Goal: Transaction & Acquisition: Purchase product/service

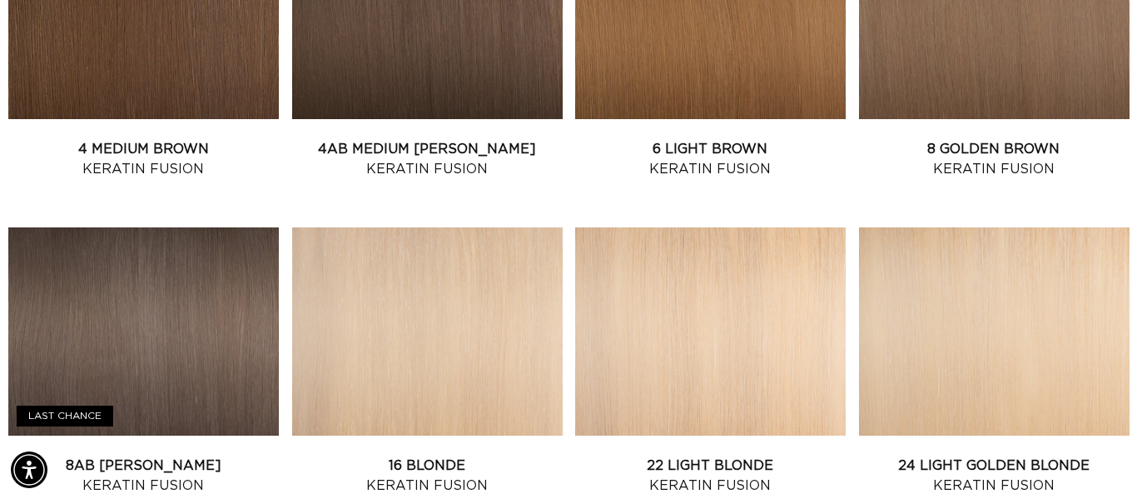
scroll to position [0, 2038]
click at [172, 455] on link "8AB Ash Brown Keratin Fusion" at bounding box center [143, 475] width 271 height 40
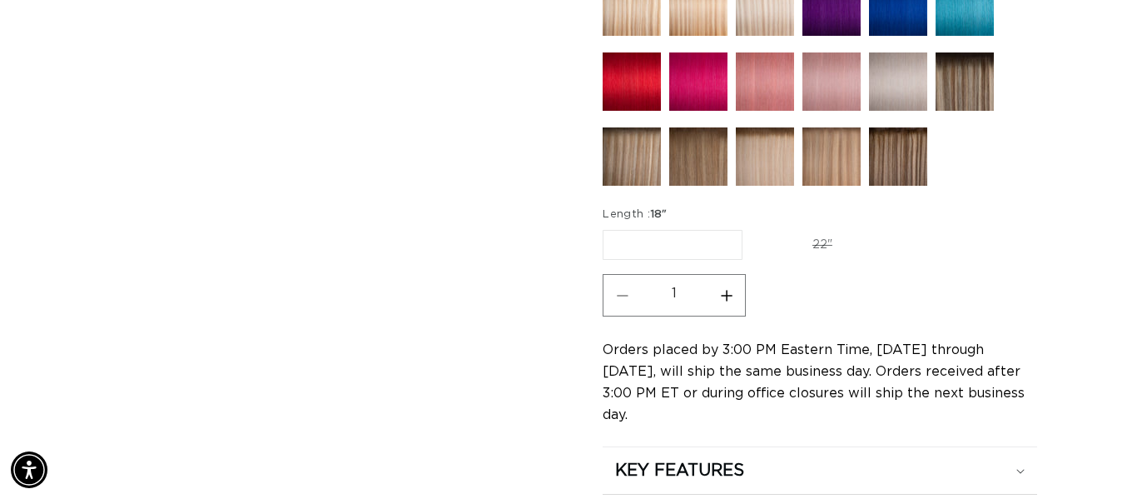
click at [713, 230] on label "18" Variant sold out or unavailable" at bounding box center [673, 245] width 140 height 30
click at [608, 226] on input "18" Variant sold out or unavailable" at bounding box center [607, 226] width 1 height 1
drag, startPoint x: 657, startPoint y: 165, endPoint x: 691, endPoint y: 210, distance: 56.4
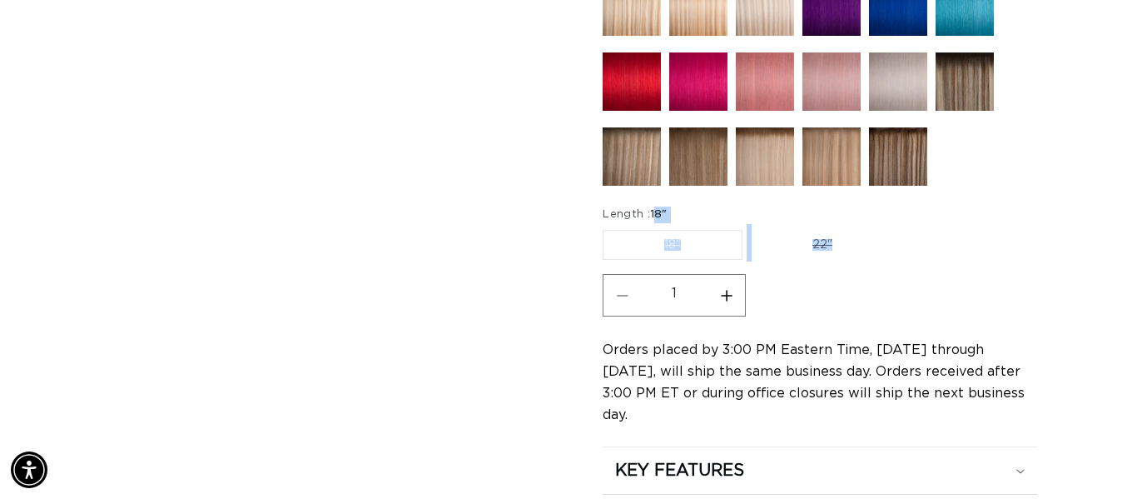
click at [748, 206] on fieldset "Length : 18" 18" Variant sold out or unavailable 22" Variant sold out or unavai…" at bounding box center [786, 234] width 366 height 56
click at [723, 230] on label "18" Variant sold out or unavailable" at bounding box center [673, 245] width 140 height 30
click at [608, 226] on input "18" Variant sold out or unavailable" at bounding box center [607, 226] width 1 height 1
click at [723, 230] on label "18" Variant sold out or unavailable" at bounding box center [673, 245] width 140 height 30
click at [608, 226] on input "18" Variant sold out or unavailable" at bounding box center [607, 226] width 1 height 1
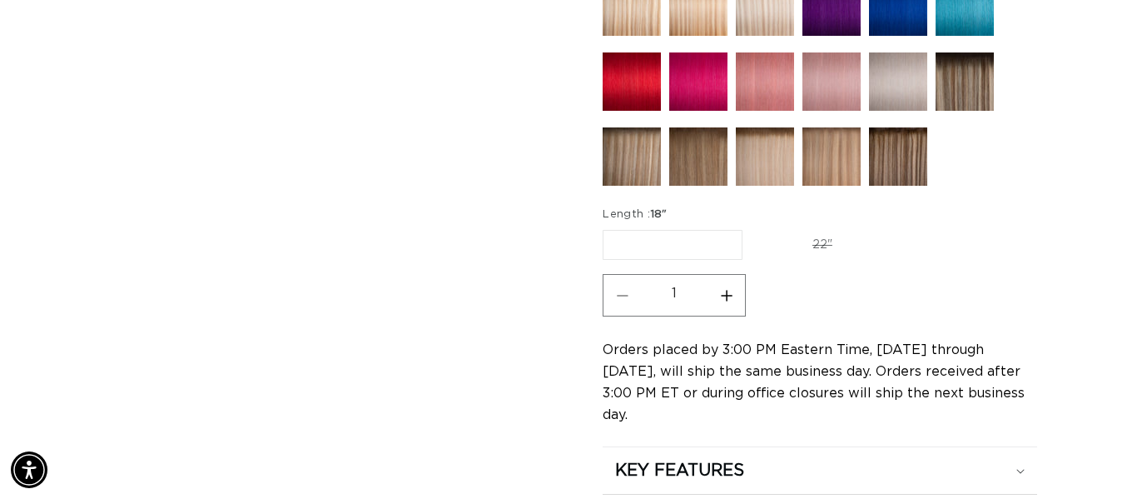
scroll to position [0, 0]
click at [751, 226] on input "22" Variant sold out or unavailable" at bounding box center [751, 226] width 1 height 1
radio input "true"
click at [664, 231] on label "18" Variant sold out or unavailable" at bounding box center [672, 245] width 138 height 28
click at [608, 226] on input "18" Variant sold out or unavailable" at bounding box center [607, 226] width 1 height 1
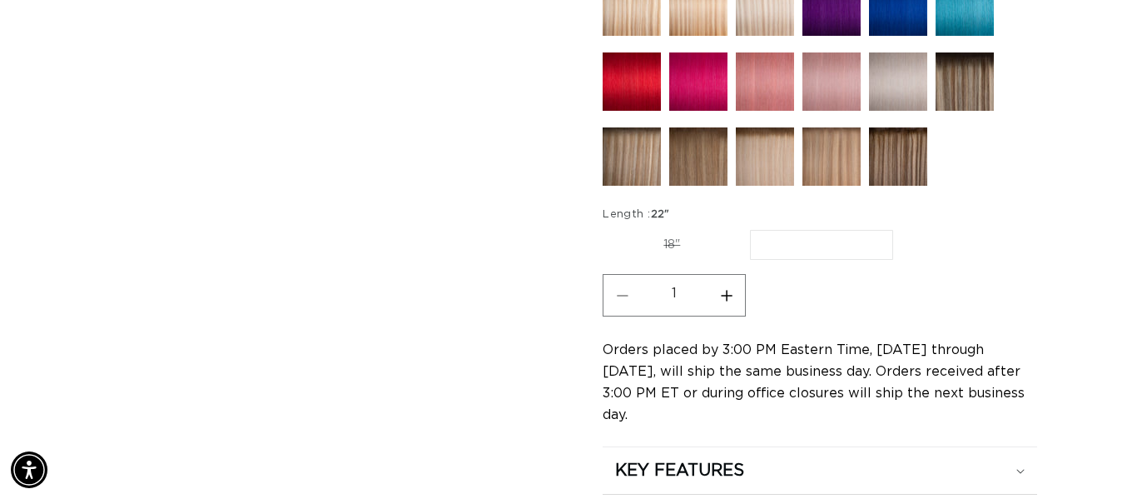
radio input "true"
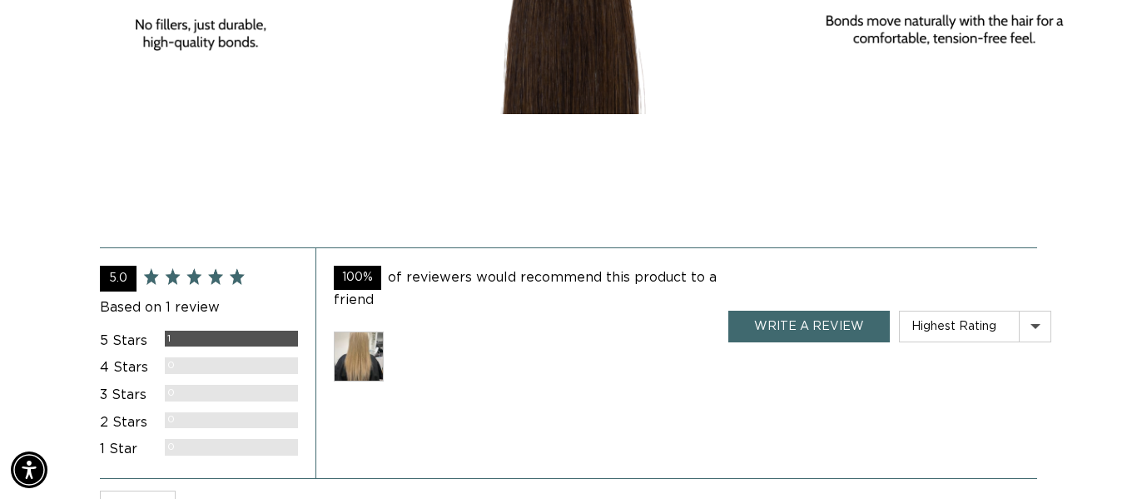
scroll to position [0, 0]
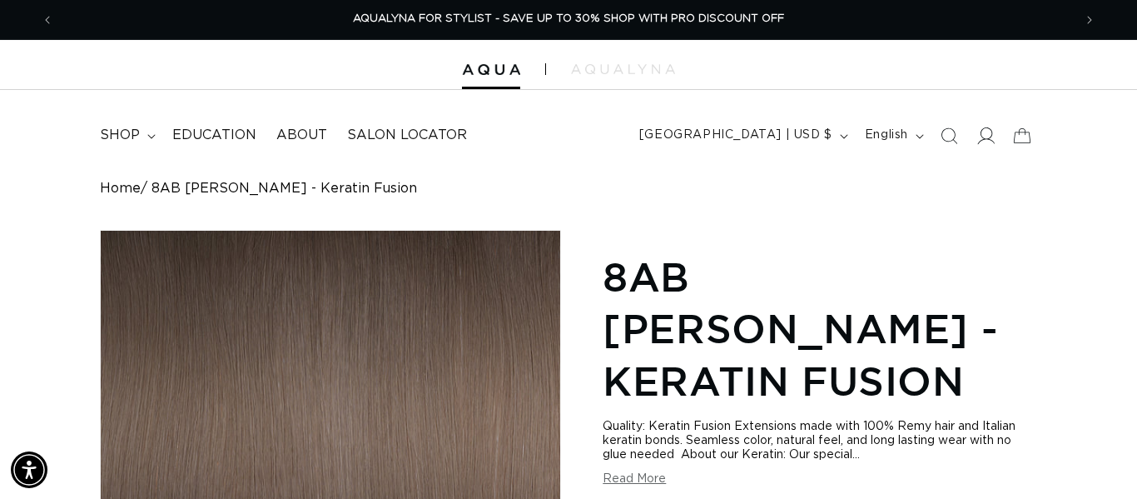
click at [992, 131] on icon at bounding box center [986, 135] width 17 height 17
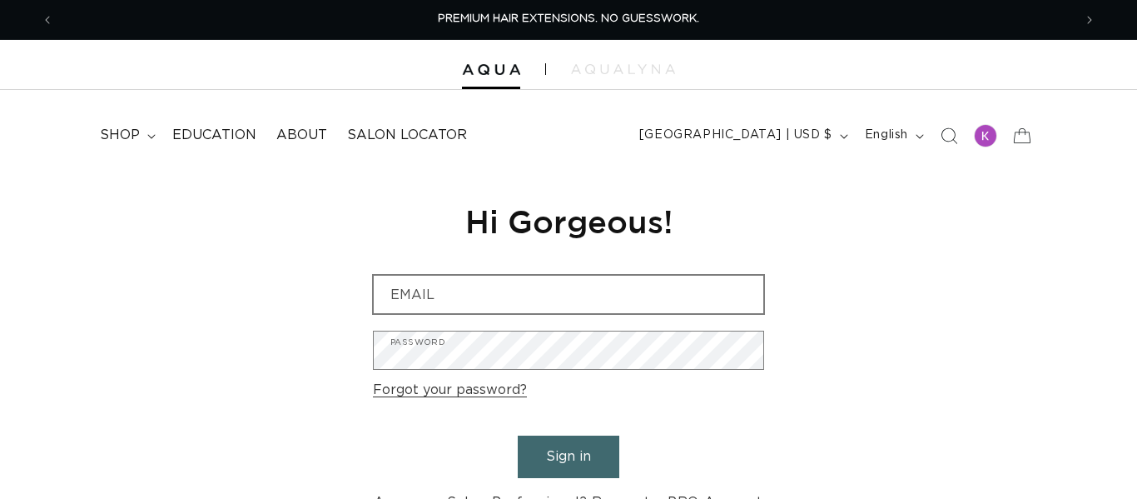
type input "vitabellasalonmke@gmail.com"
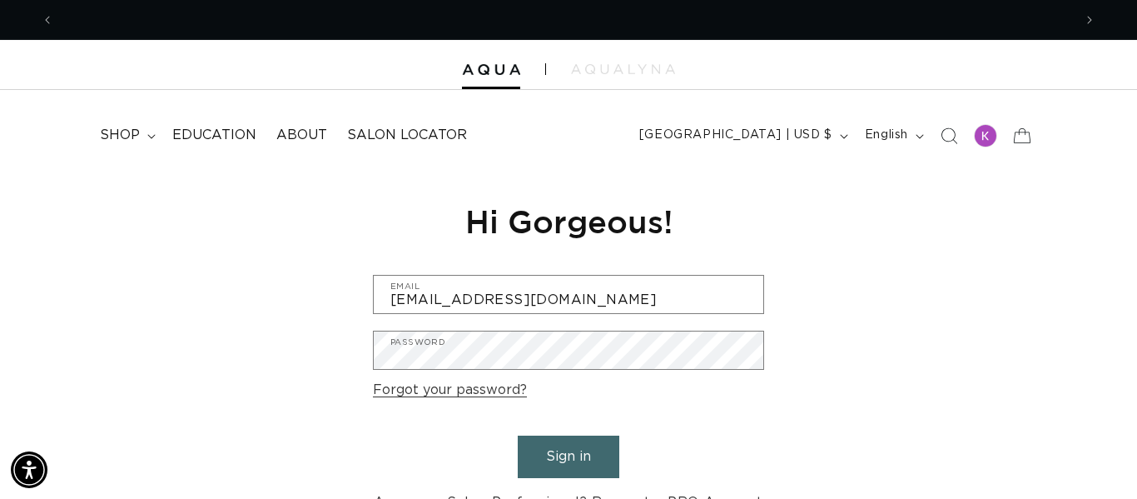
scroll to position [0, 2038]
click at [820, 127] on span "[GEOGRAPHIC_DATA] | USD $" at bounding box center [735, 135] width 193 height 17
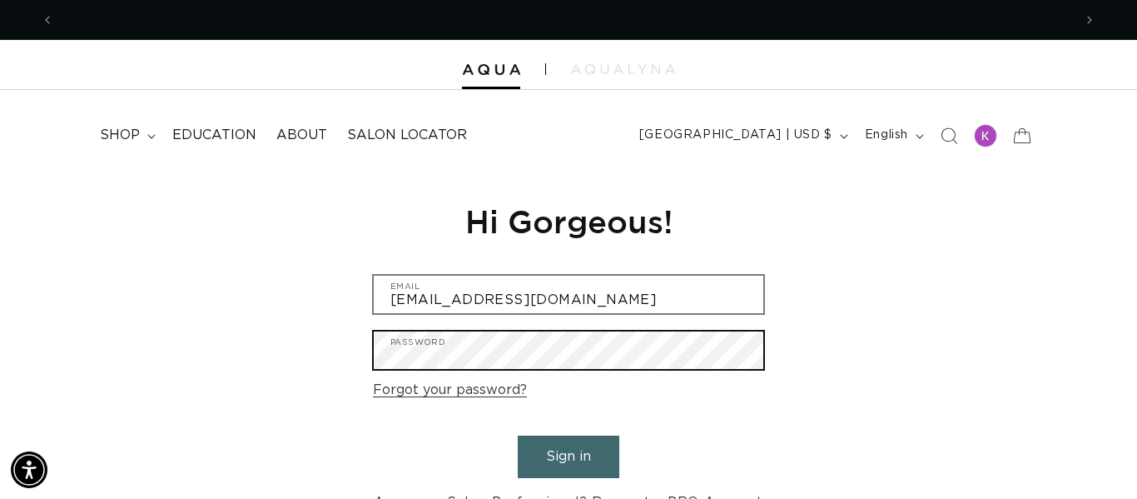
scroll to position [0, 1019]
click at [518, 435] on button "Sign in" at bounding box center [569, 456] width 102 height 42
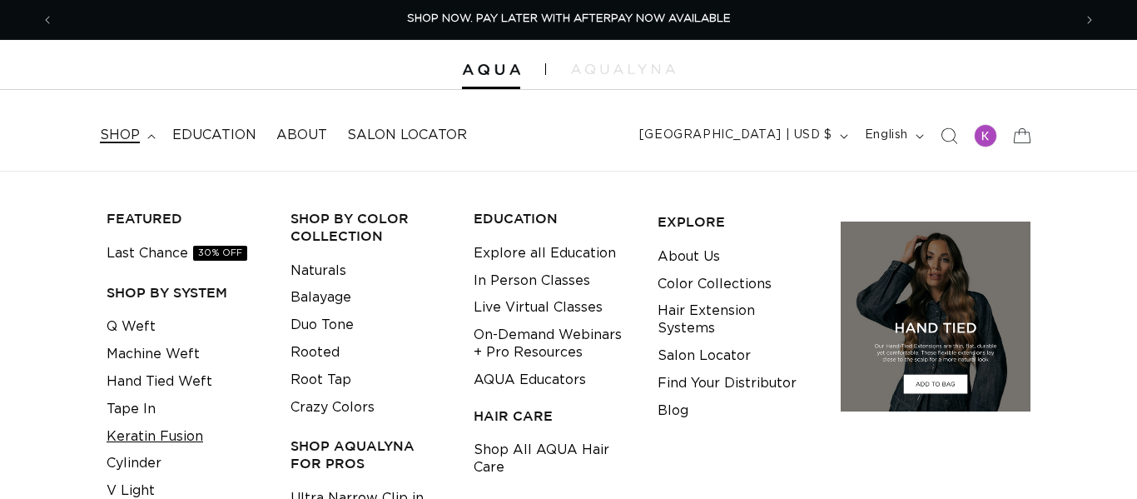
click at [131, 432] on link "Keratin Fusion" at bounding box center [155, 436] width 97 height 27
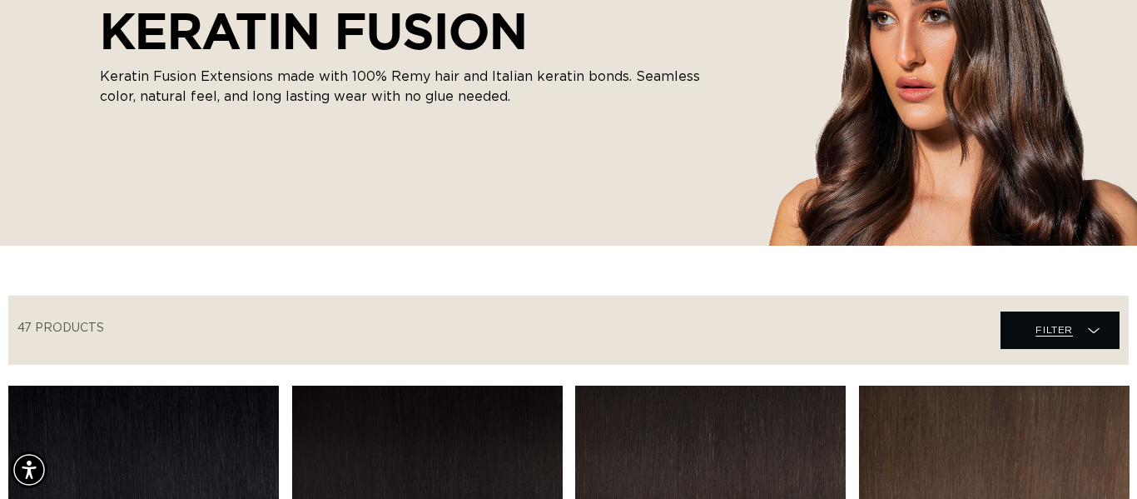
click at [1019, 337] on span "Filter Filter" at bounding box center [1060, 329] width 119 height 37
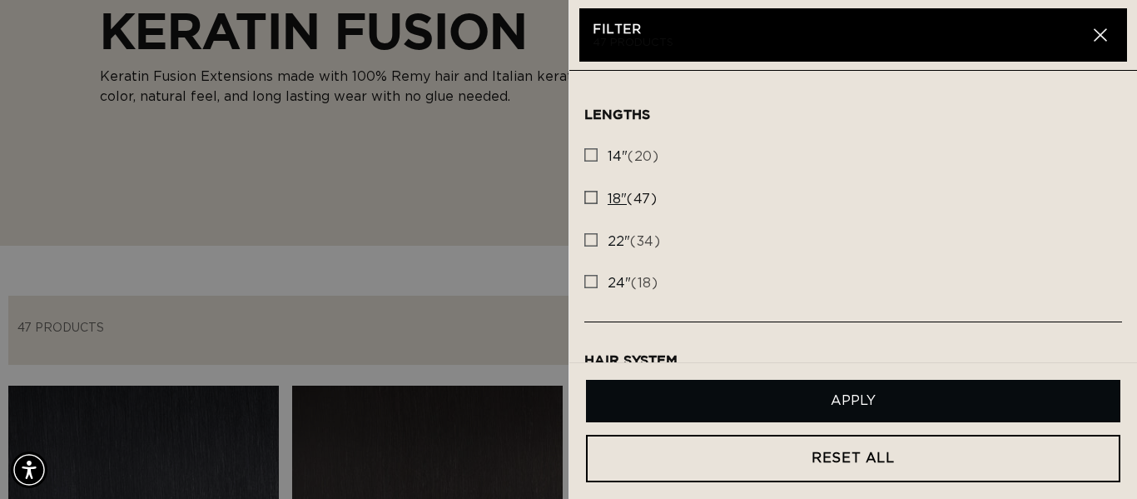
scroll to position [0, 1019]
click at [592, 199] on rect at bounding box center [591, 197] width 12 height 12
click at [592, 199] on input "18" (47) 18" (47 products)" at bounding box center [590, 192] width 13 height 13
checkbox input "true"
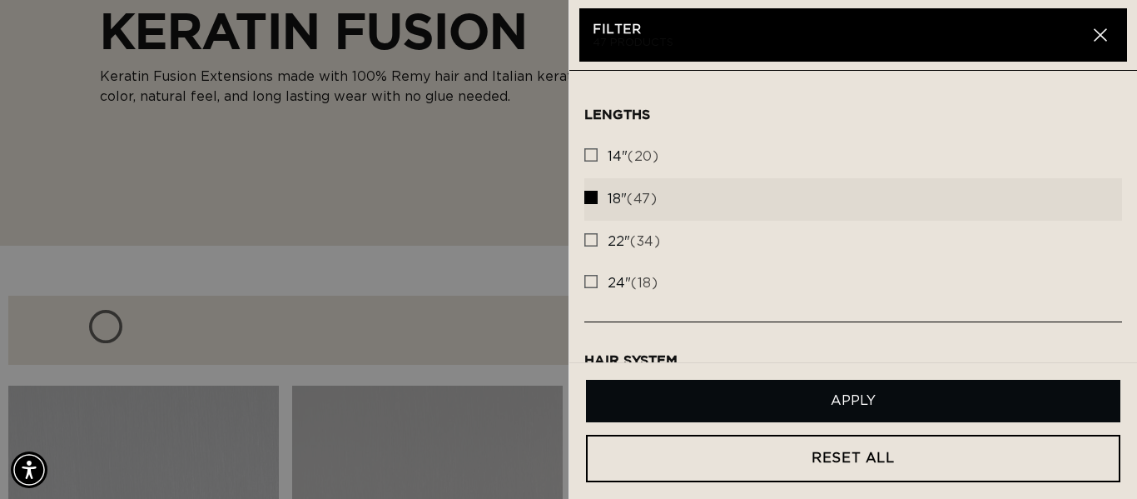
click at [758, 388] on button "Apply" at bounding box center [853, 401] width 534 height 42
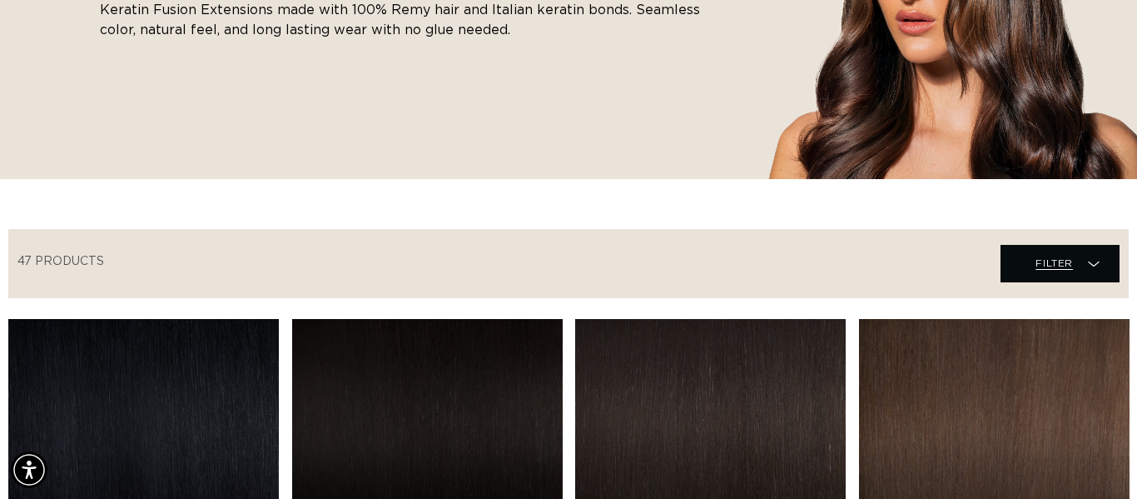
scroll to position [0, 2038]
click at [1096, 266] on icon at bounding box center [1094, 264] width 12 height 17
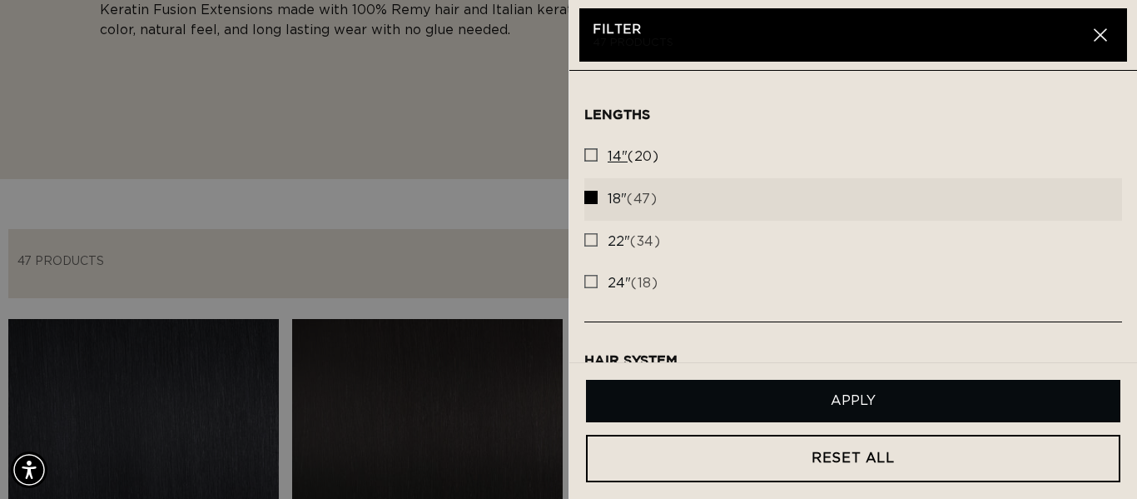
click at [594, 152] on rect at bounding box center [591, 155] width 12 height 12
click at [594, 152] on input "14" (20) 14" (20 products)" at bounding box center [590, 150] width 13 height 13
checkbox input "true"
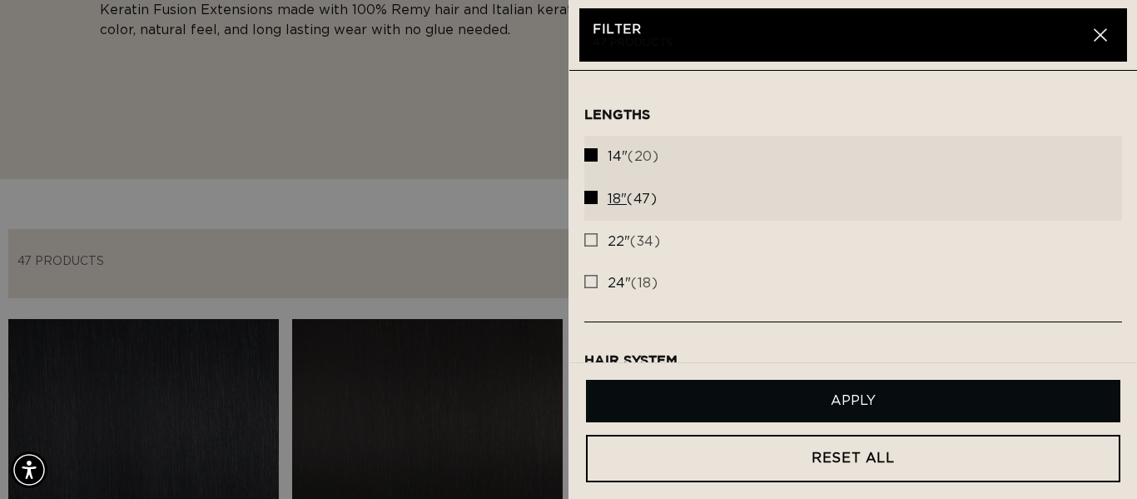
scroll to position [0, 0]
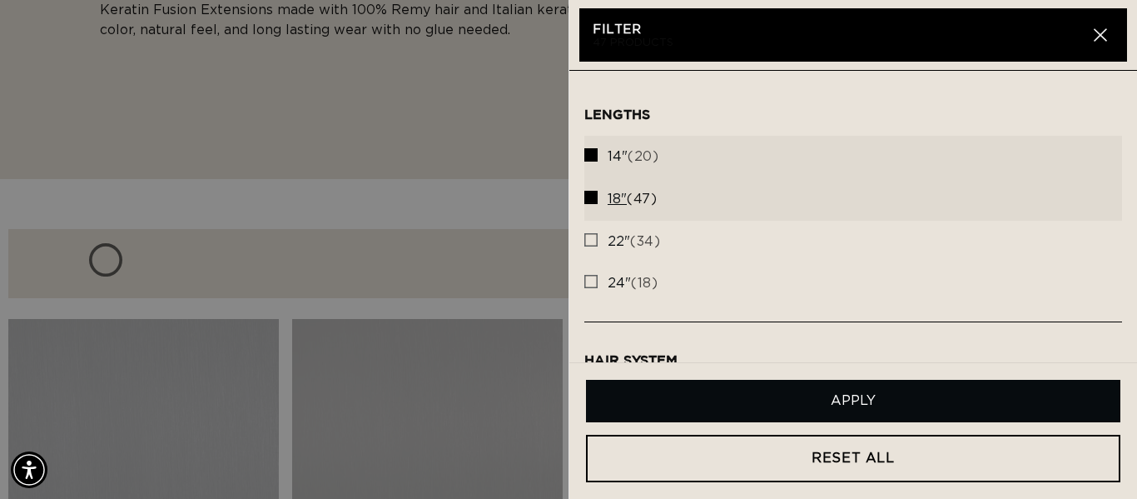
click at [587, 199] on rect at bounding box center [591, 197] width 12 height 12
click at [587, 199] on input "18" (47) 18" (47 products)" at bounding box center [590, 192] width 13 height 13
checkbox input "false"
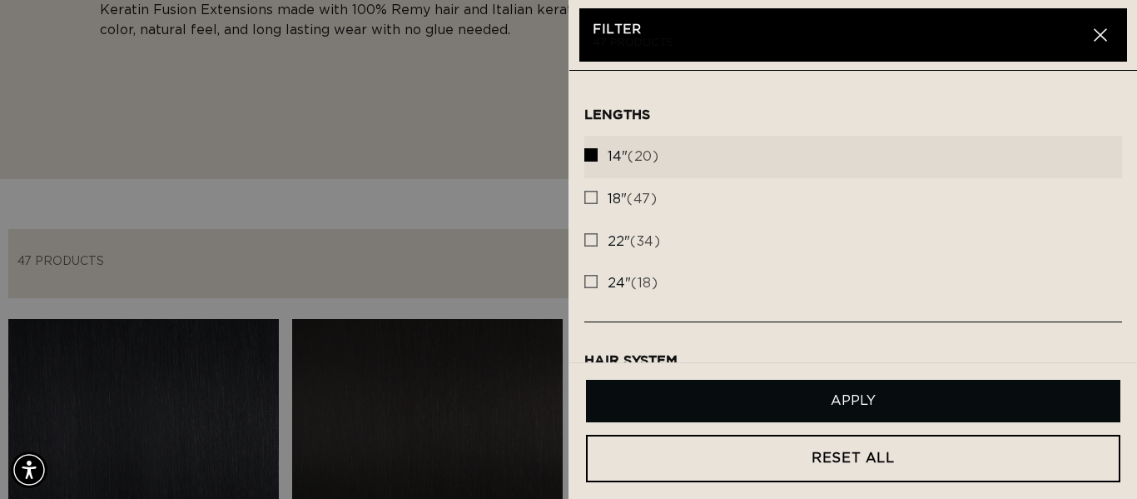
click at [820, 395] on button "Apply" at bounding box center [853, 401] width 534 height 42
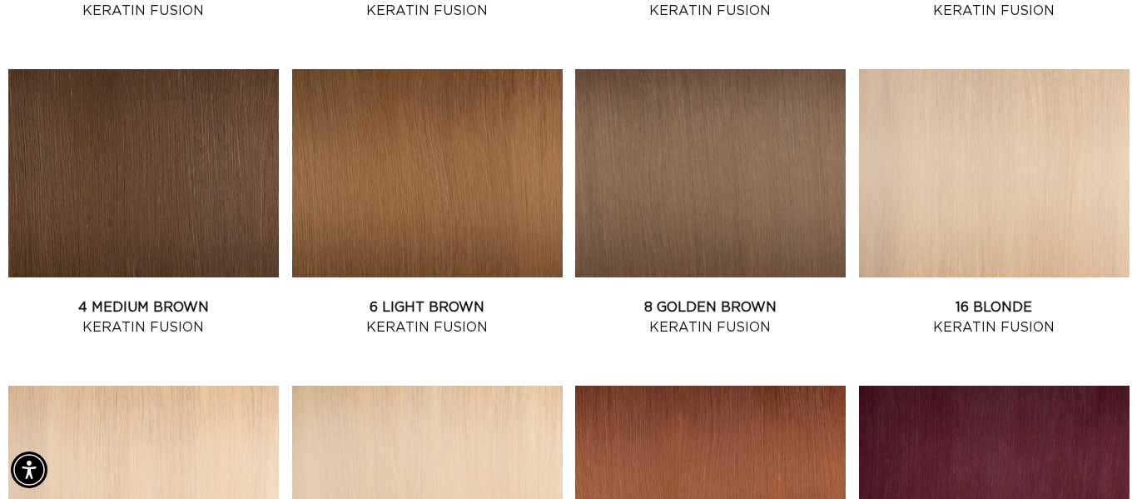
scroll to position [0, 1019]
click at [212, 297] on link "4 Medium Brown Keratin Fusion" at bounding box center [143, 317] width 271 height 40
